Goal: Find specific page/section: Find specific page/section

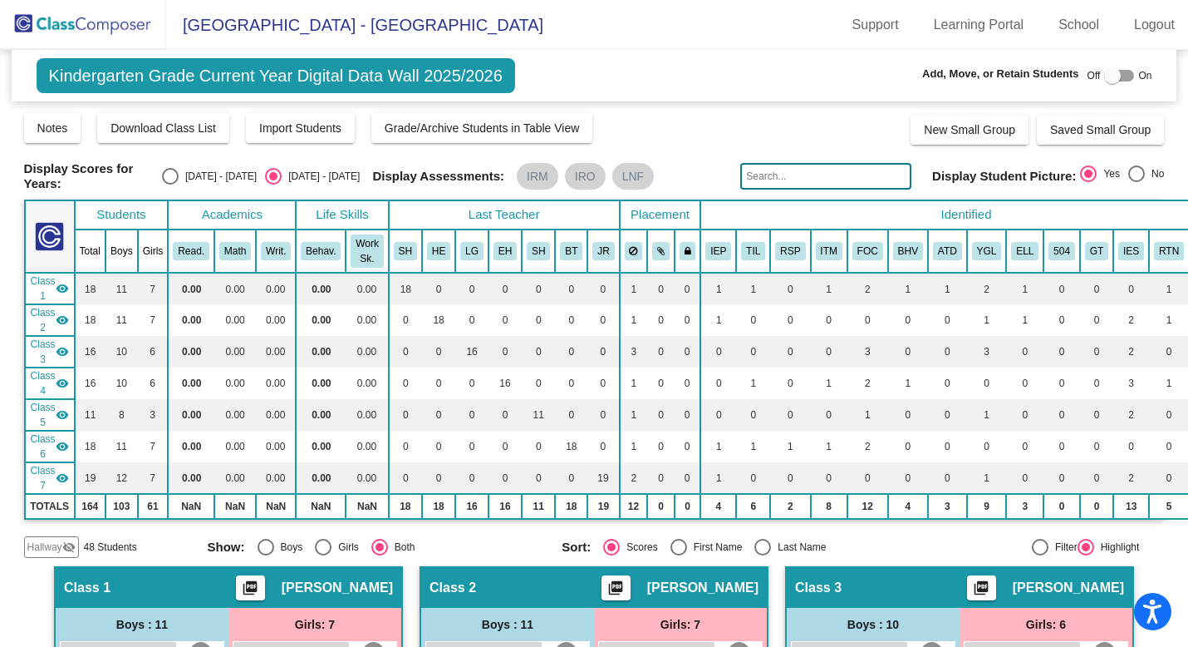
click at [84, 25] on img at bounding box center [83, 24] width 166 height 49
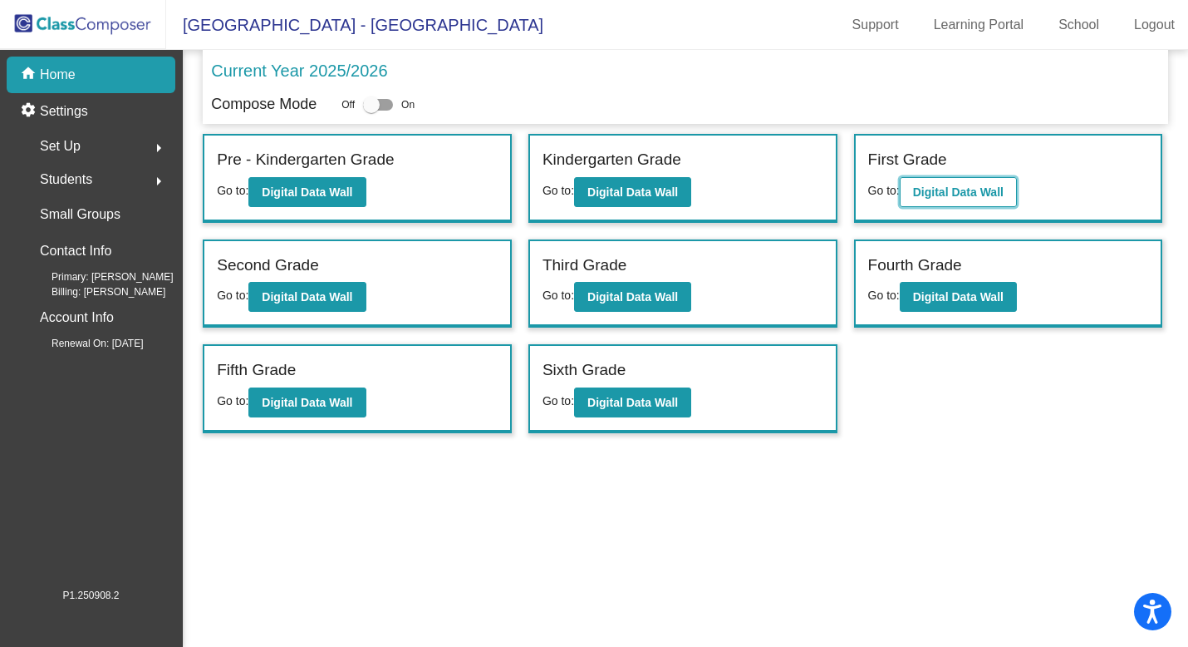
click at [939, 199] on button "Digital Data Wall" at bounding box center [958, 192] width 117 height 30
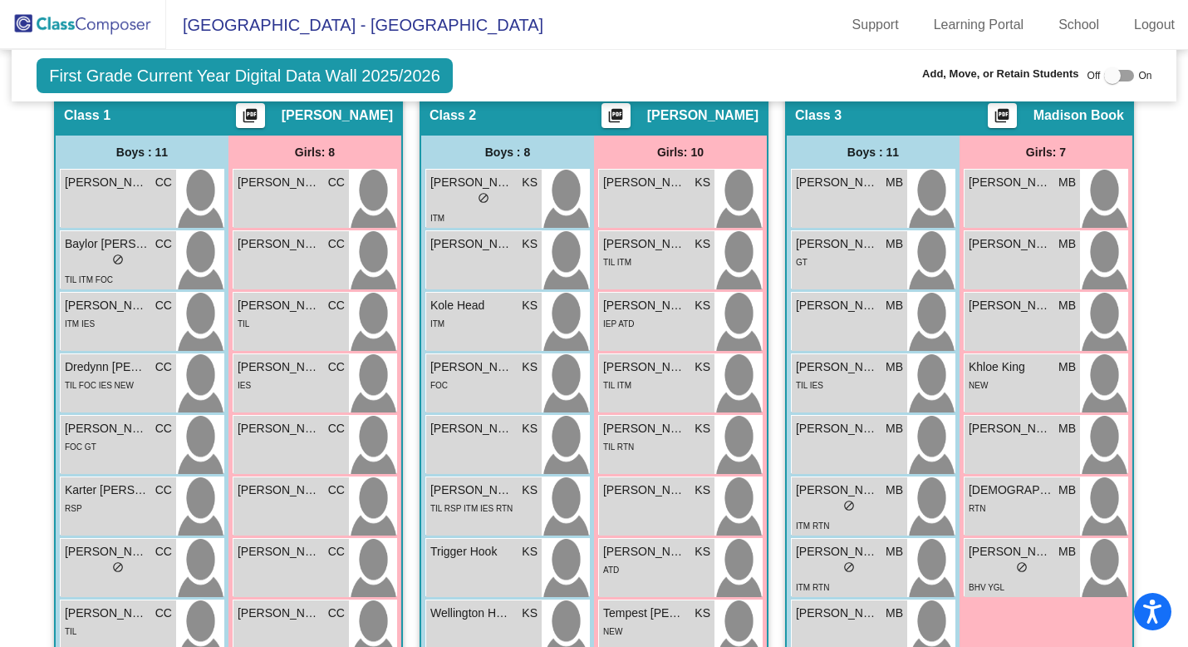
scroll to position [469, 0]
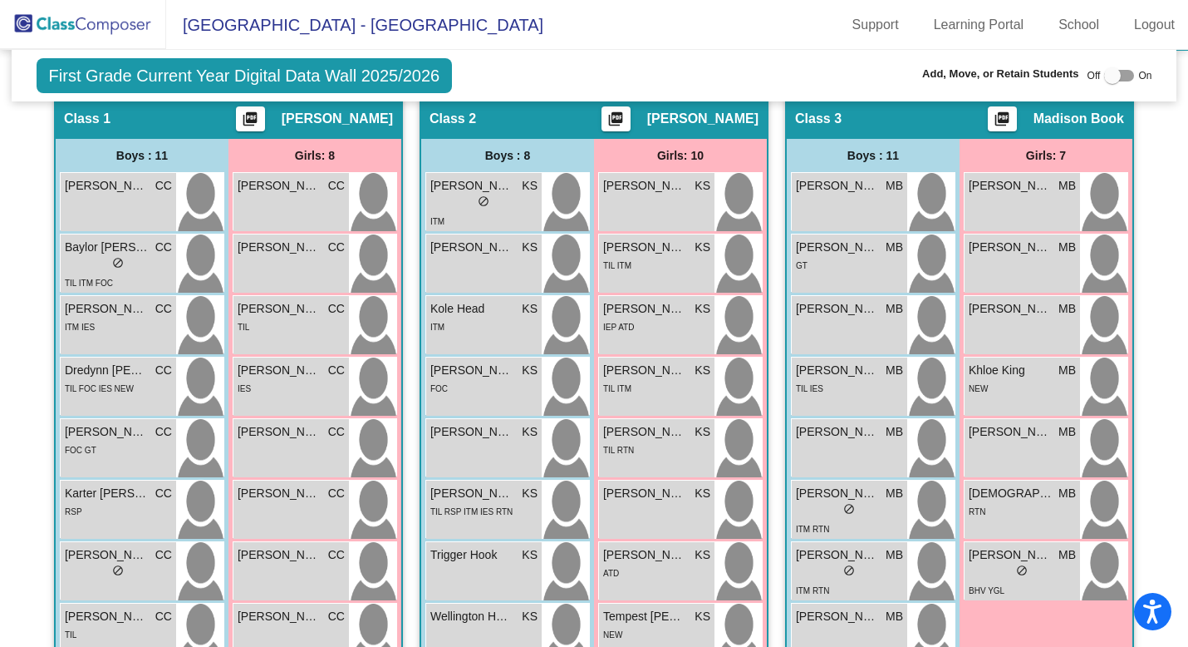
click at [51, 11] on img at bounding box center [83, 24] width 166 height 49
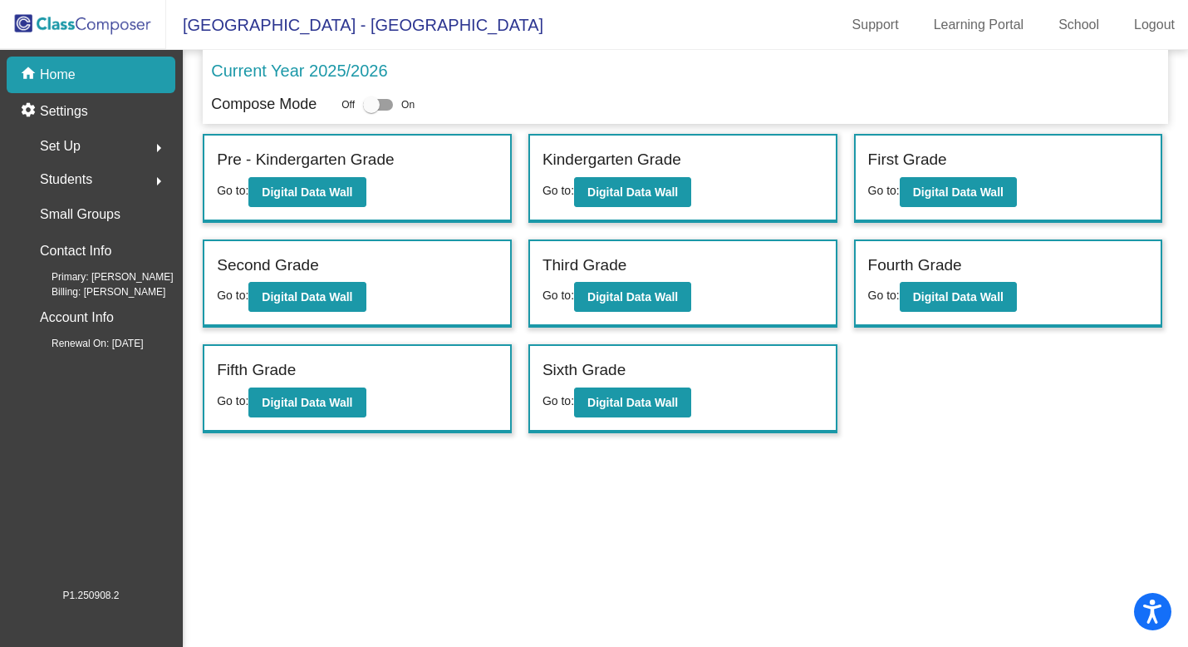
click at [98, 185] on div "Students arrow_right" at bounding box center [96, 179] width 159 height 33
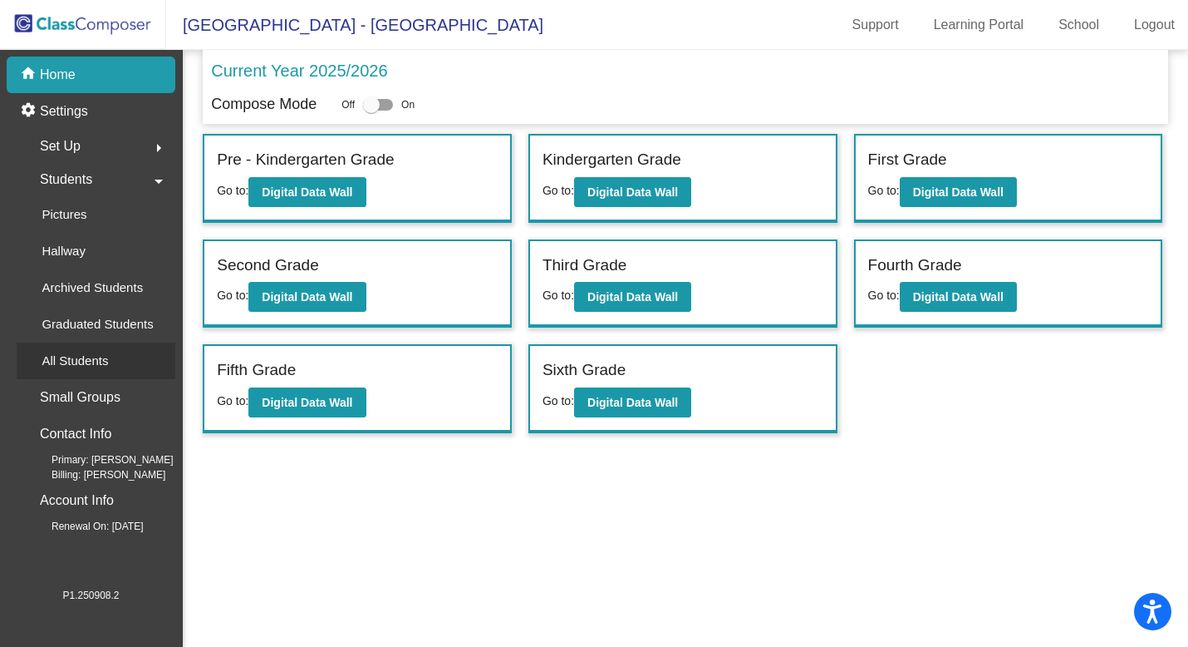
click at [80, 356] on p "All Students" at bounding box center [75, 361] width 66 height 20
